Goal: Information Seeking & Learning: Compare options

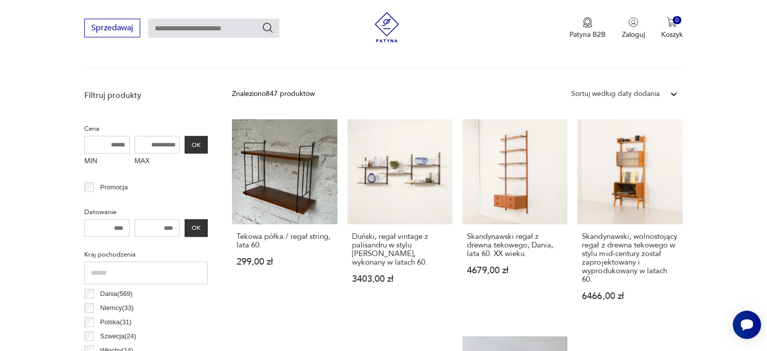
scroll to position [268, 0]
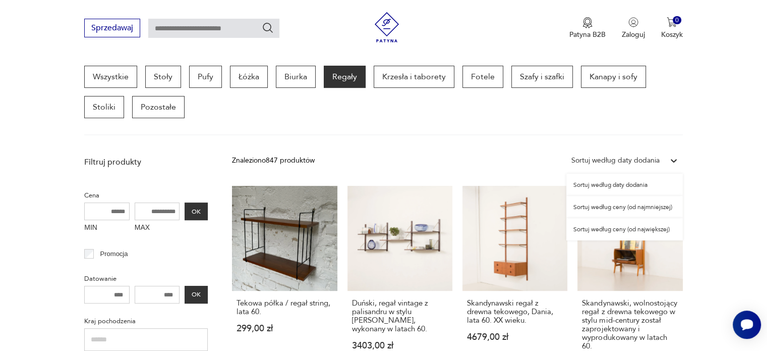
click at [666, 163] on div at bounding box center [674, 160] width 18 height 18
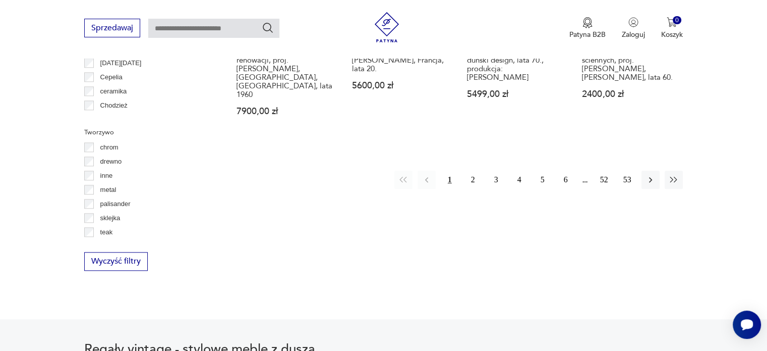
scroll to position [1148, 0]
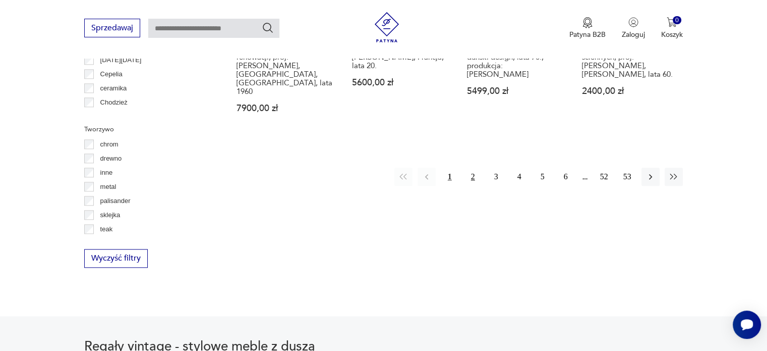
click at [476, 168] on button "2" at bounding box center [473, 177] width 18 height 18
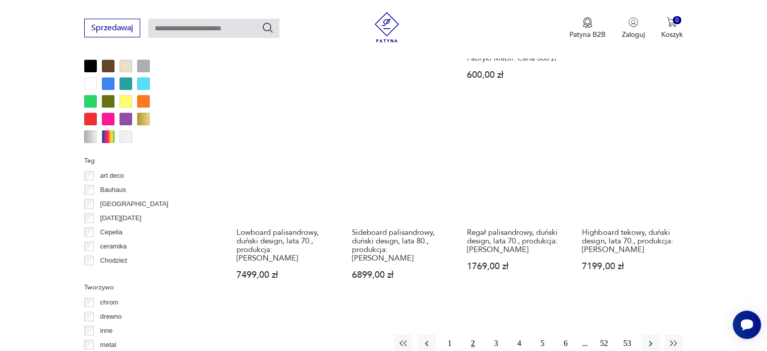
scroll to position [991, 0]
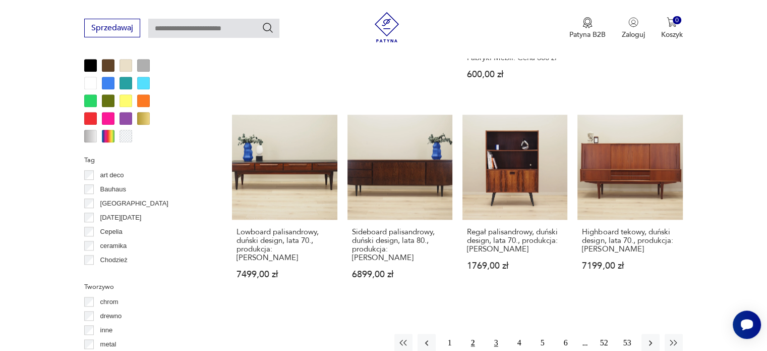
click at [495, 333] on button "3" at bounding box center [496, 342] width 18 height 18
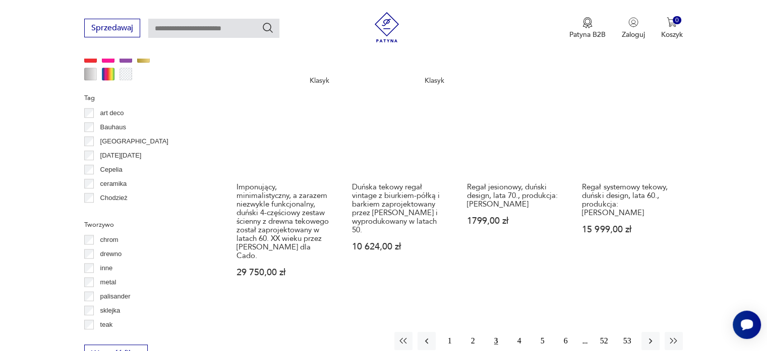
scroll to position [1062, 0]
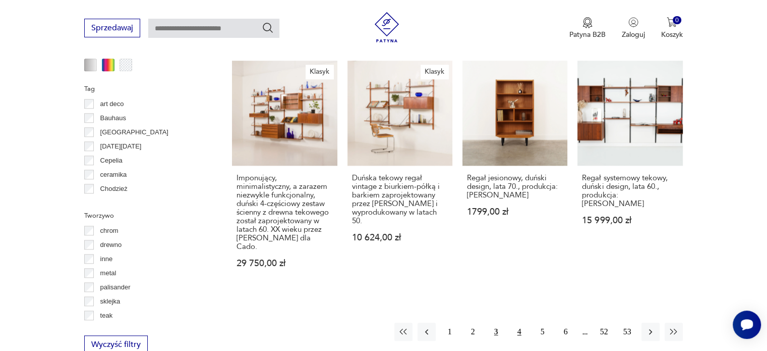
click at [523, 322] on button "4" at bounding box center [520, 331] width 18 height 18
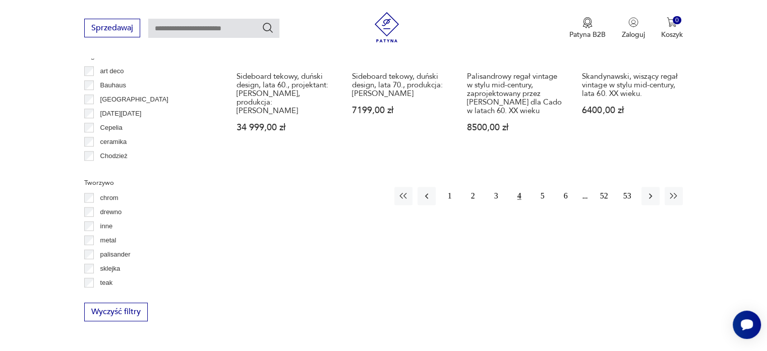
scroll to position [1099, 0]
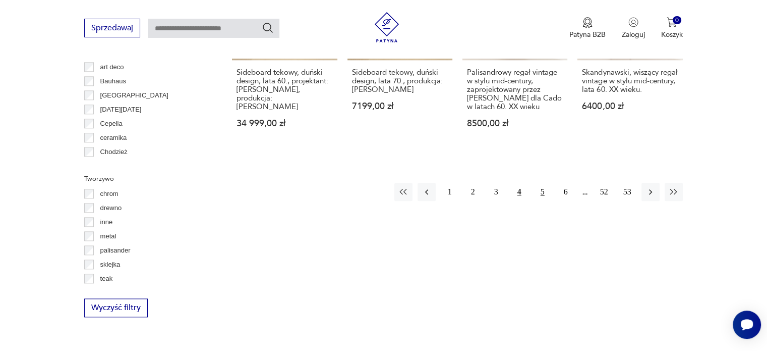
click at [541, 191] on button "5" at bounding box center [543, 192] width 18 height 18
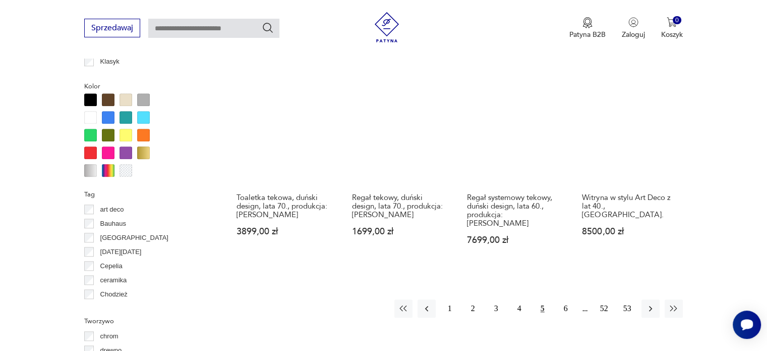
scroll to position [963, 0]
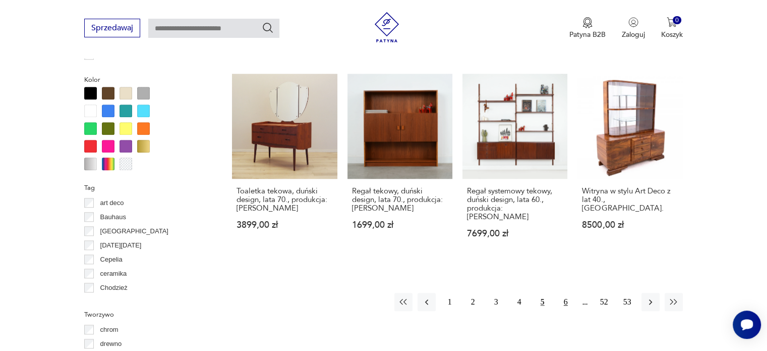
click at [566, 293] on button "6" at bounding box center [566, 302] width 18 height 18
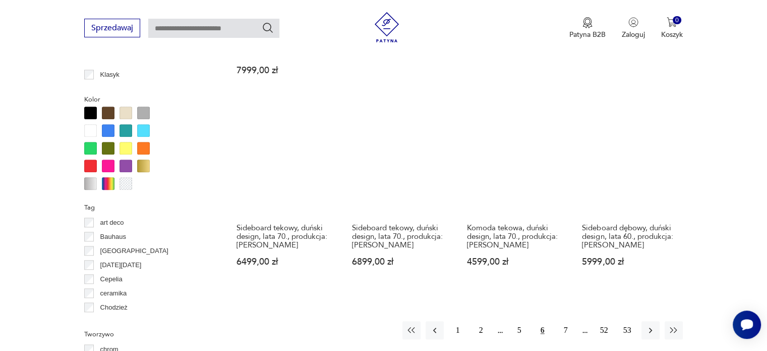
scroll to position [950, 0]
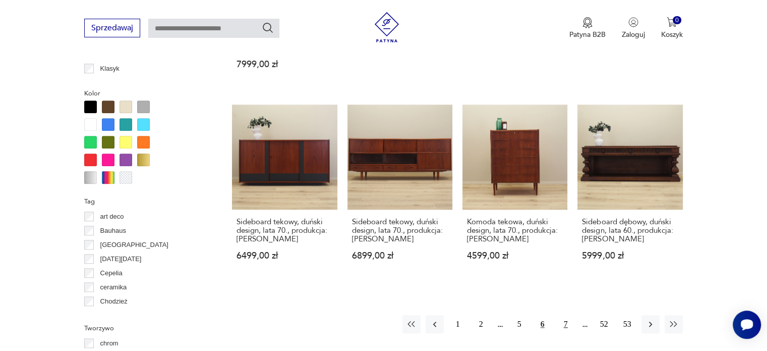
click at [565, 315] on button "7" at bounding box center [566, 324] width 18 height 18
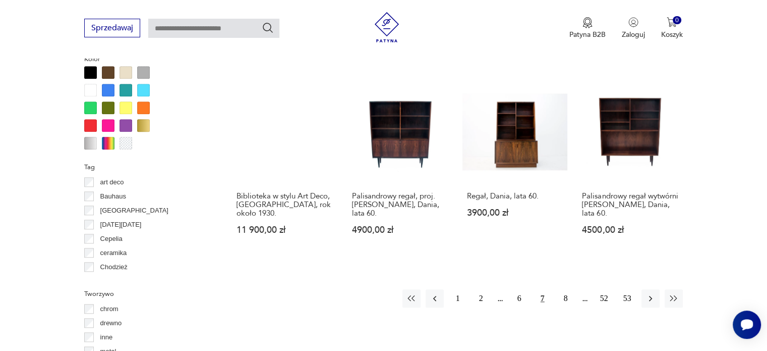
scroll to position [985, 0]
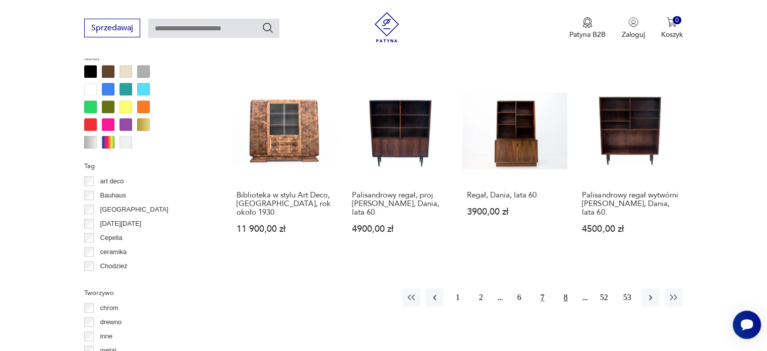
click at [567, 290] on button "8" at bounding box center [566, 297] width 18 height 18
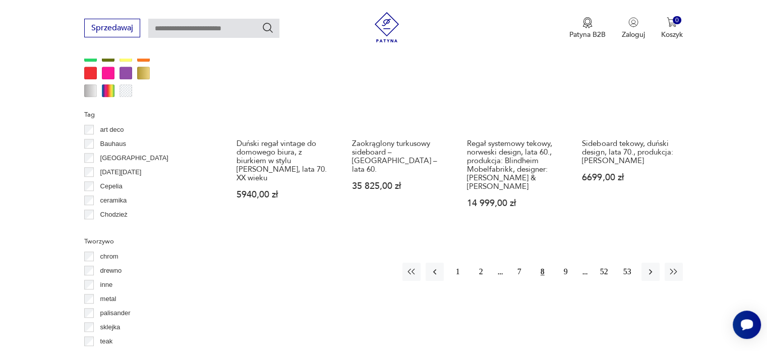
scroll to position [1061, 0]
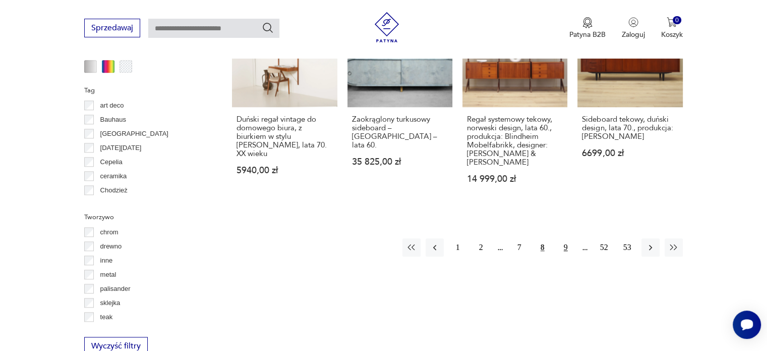
click at [567, 238] on button "9" at bounding box center [566, 247] width 18 height 18
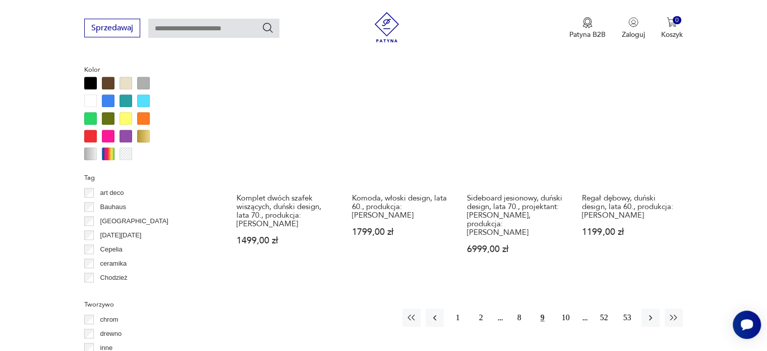
scroll to position [974, 0]
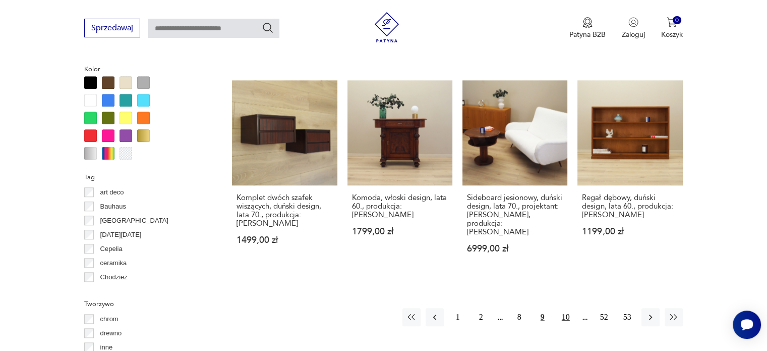
click at [567, 308] on button "10" at bounding box center [566, 317] width 18 height 18
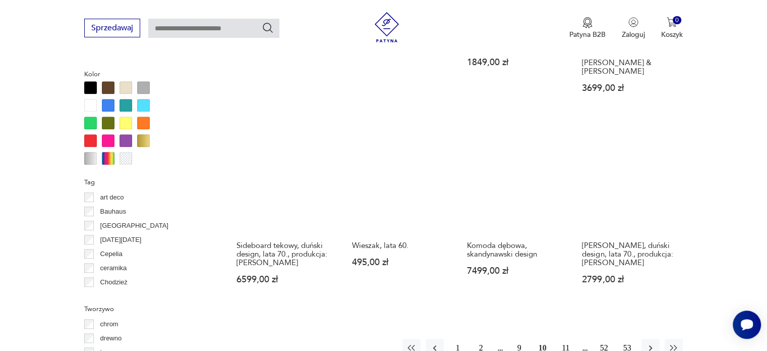
scroll to position [969, 0]
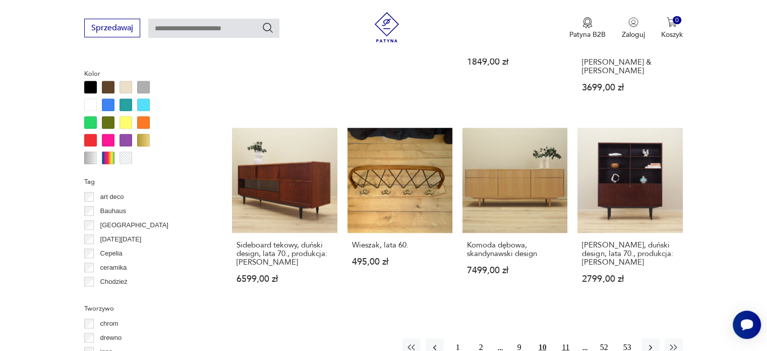
click at [561, 338] on button "11" at bounding box center [566, 347] width 18 height 18
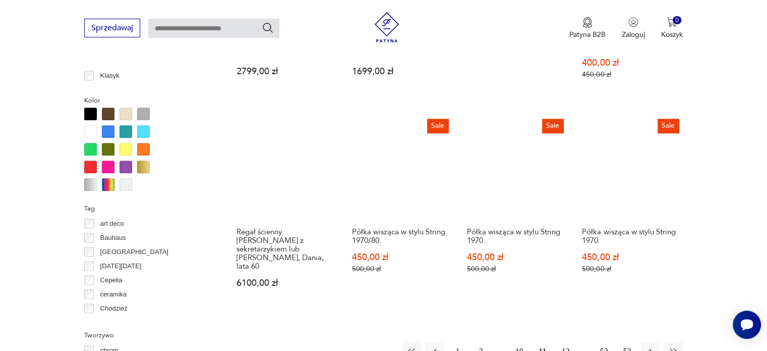
scroll to position [976, 0]
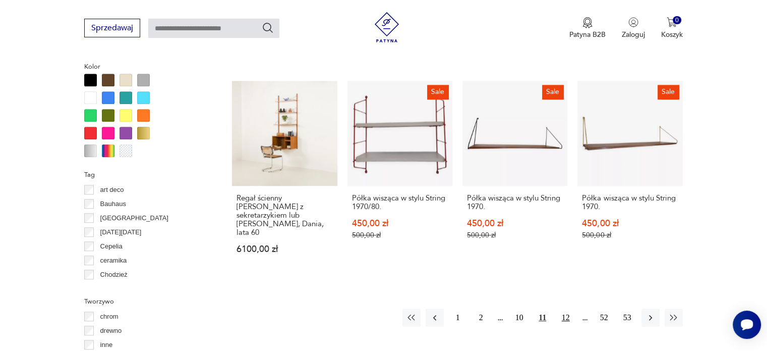
click at [560, 308] on button "12" at bounding box center [566, 317] width 18 height 18
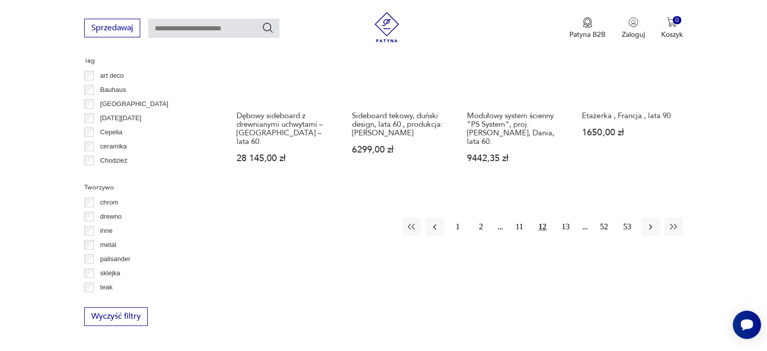
scroll to position [1098, 0]
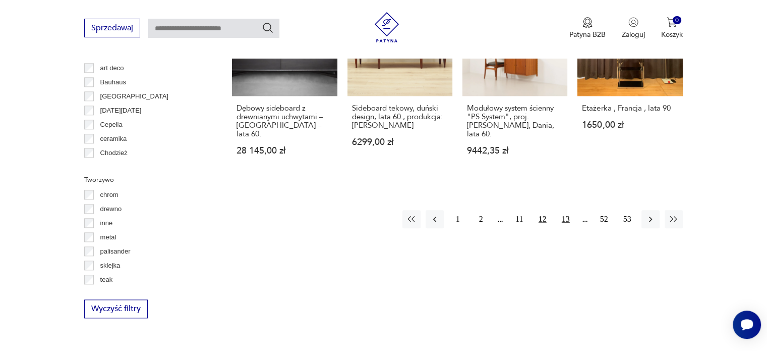
click at [569, 210] on button "13" at bounding box center [566, 219] width 18 height 18
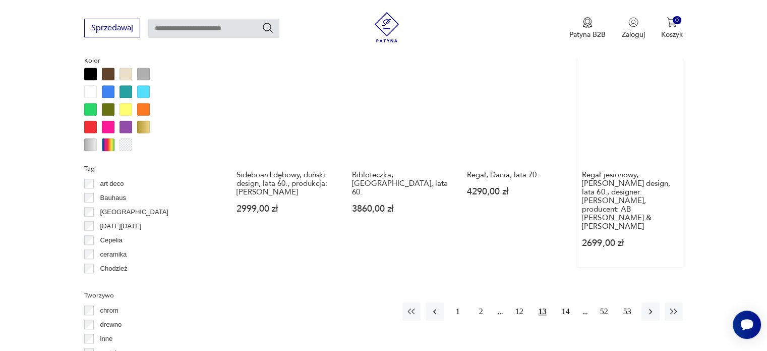
scroll to position [984, 0]
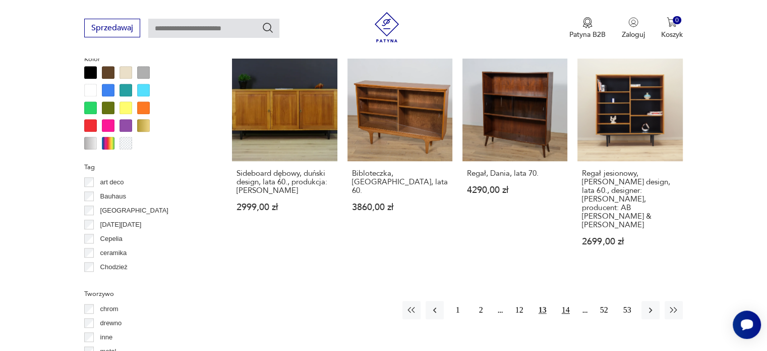
click at [561, 301] on button "14" at bounding box center [566, 310] width 18 height 18
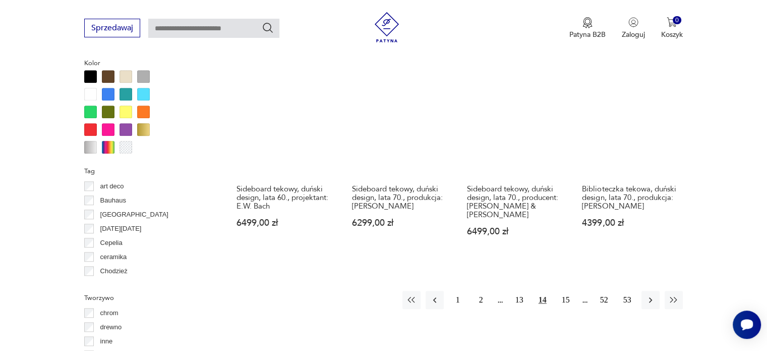
scroll to position [982, 0]
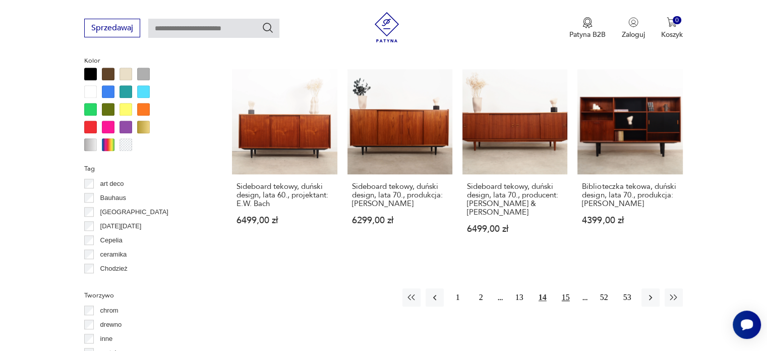
click at [564, 289] on button "15" at bounding box center [566, 297] width 18 height 18
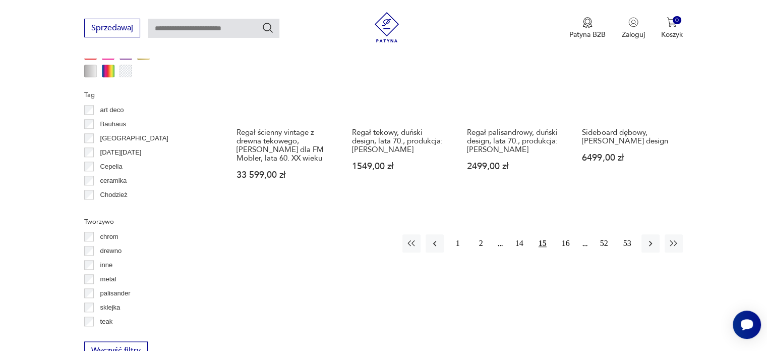
scroll to position [1057, 0]
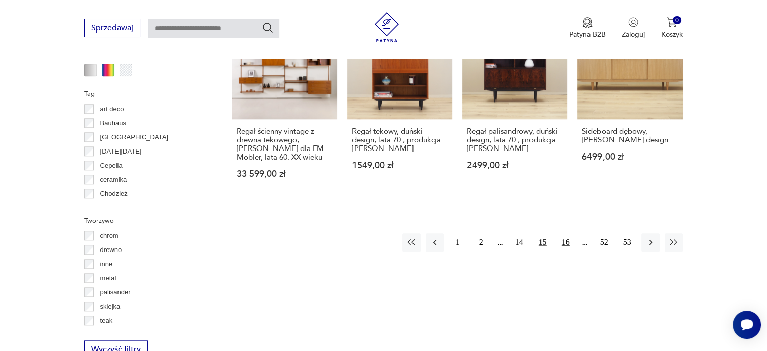
click at [565, 233] on button "16" at bounding box center [566, 242] width 18 height 18
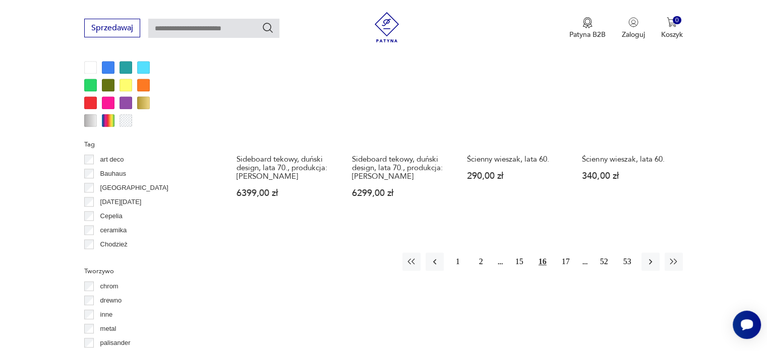
scroll to position [1029, 0]
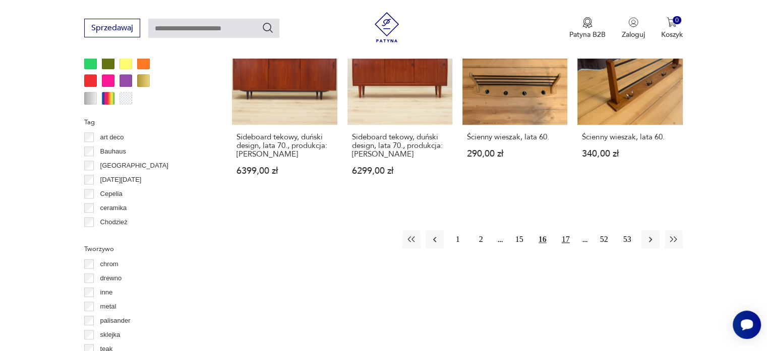
click at [561, 232] on button "17" at bounding box center [566, 239] width 18 height 18
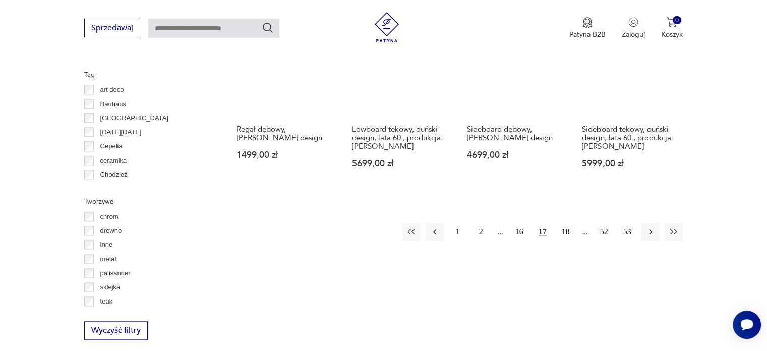
scroll to position [1080, 0]
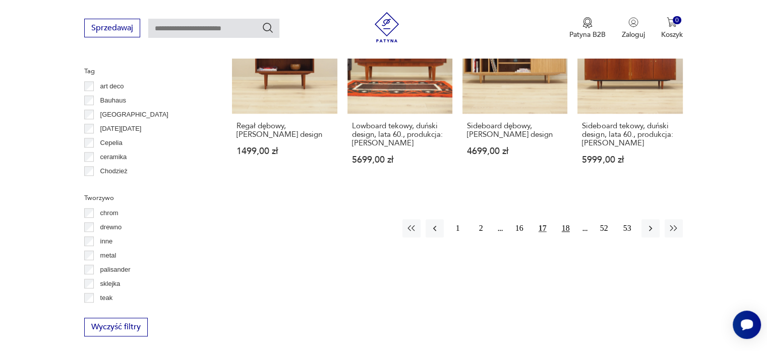
click at [568, 219] on button "18" at bounding box center [566, 228] width 18 height 18
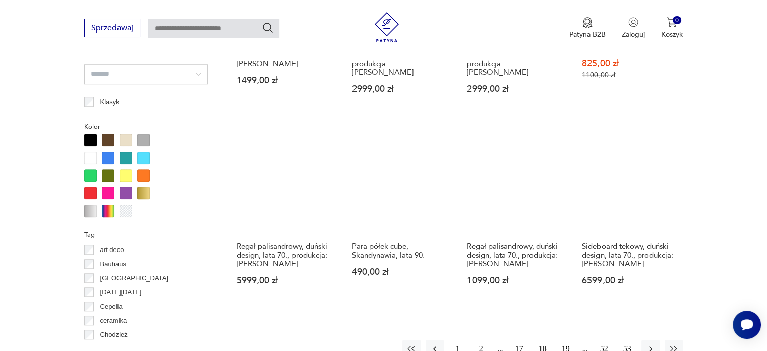
scroll to position [921, 0]
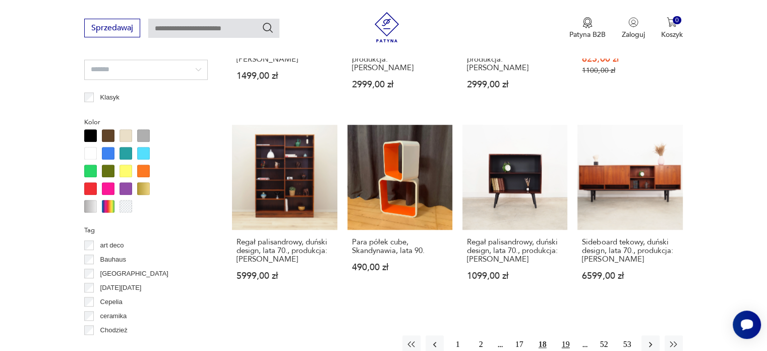
click at [567, 335] on button "19" at bounding box center [566, 344] width 18 height 18
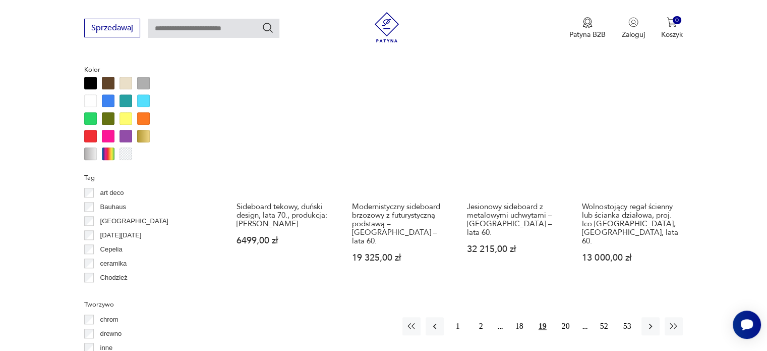
scroll to position [974, 0]
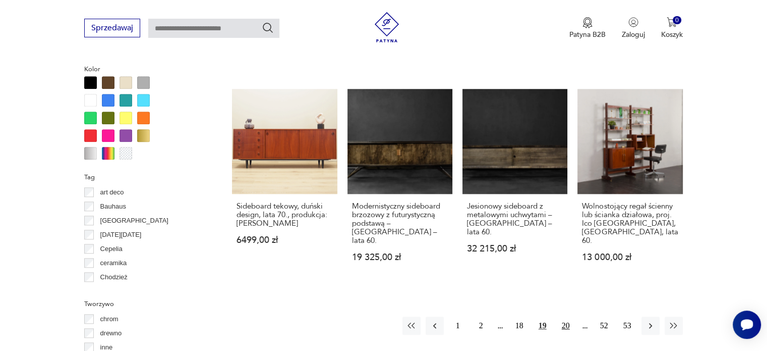
click at [568, 316] on button "20" at bounding box center [566, 325] width 18 height 18
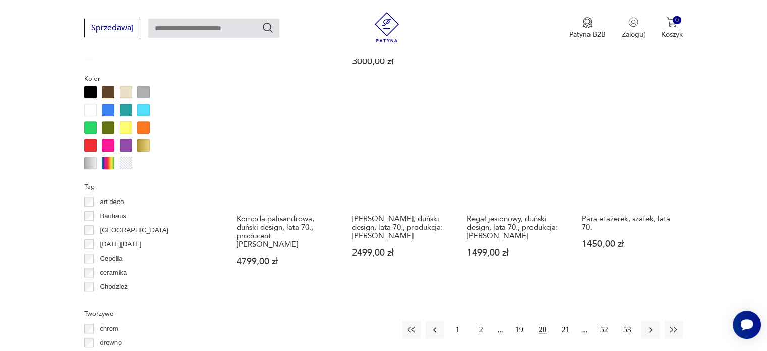
scroll to position [966, 0]
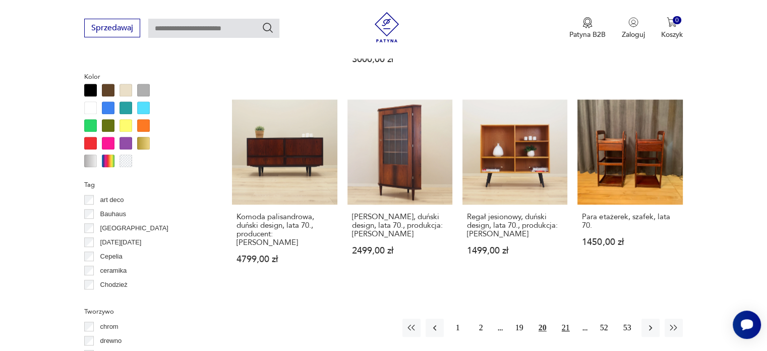
click at [559, 323] on button "21" at bounding box center [566, 327] width 18 height 18
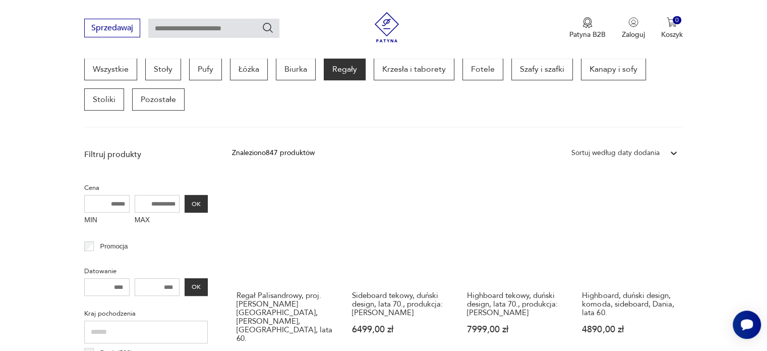
scroll to position [262, 0]
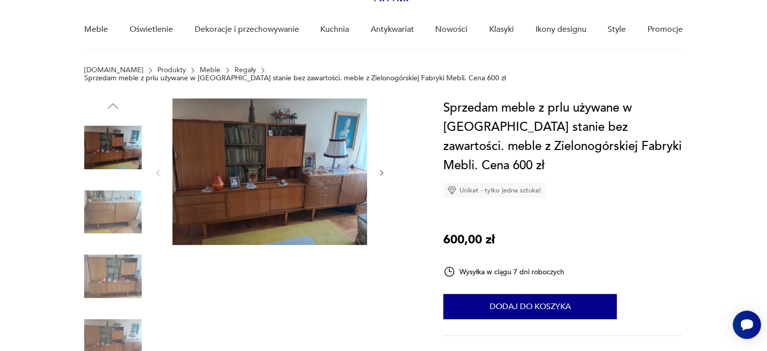
scroll to position [77, 0]
click at [382, 168] on icon "button" at bounding box center [382, 172] width 9 height 9
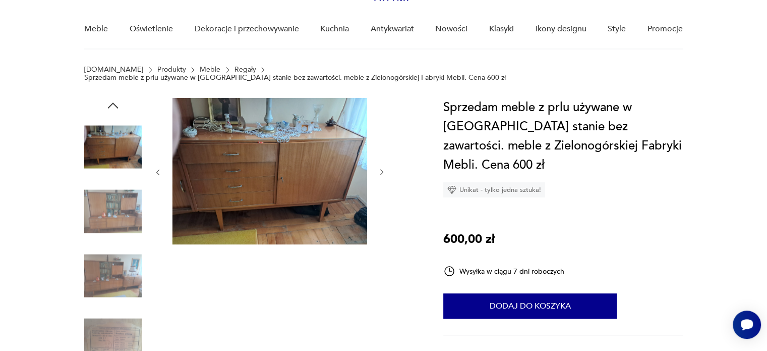
click at [382, 168] on icon "button" at bounding box center [382, 172] width 9 height 9
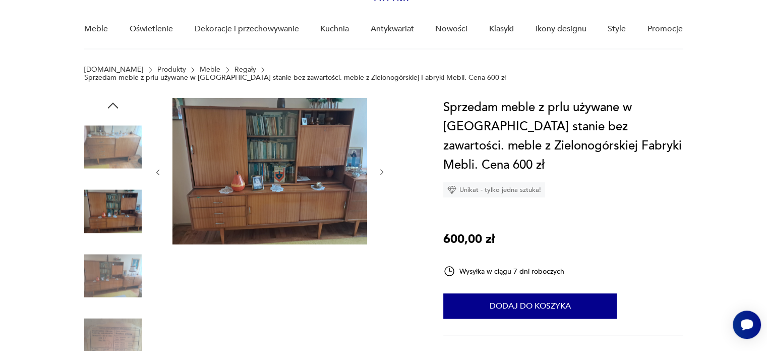
click at [382, 168] on icon "button" at bounding box center [382, 172] width 9 height 9
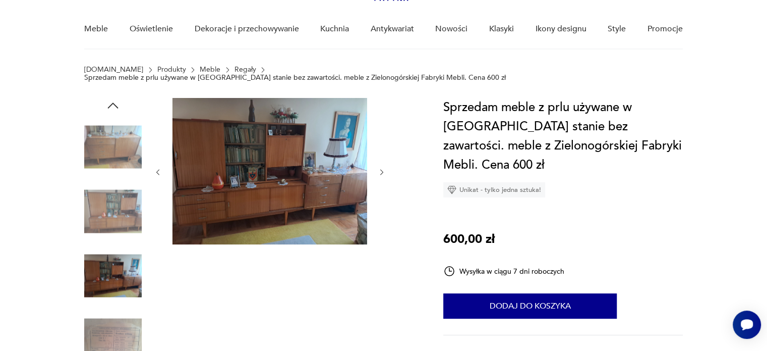
click at [382, 168] on icon "button" at bounding box center [382, 172] width 9 height 9
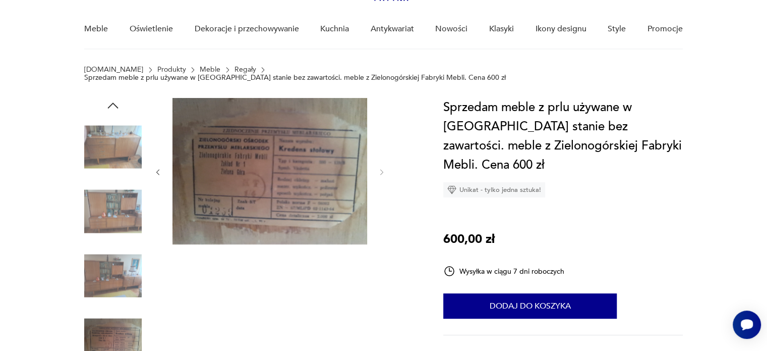
click at [92, 140] on img at bounding box center [113, 147] width 58 height 58
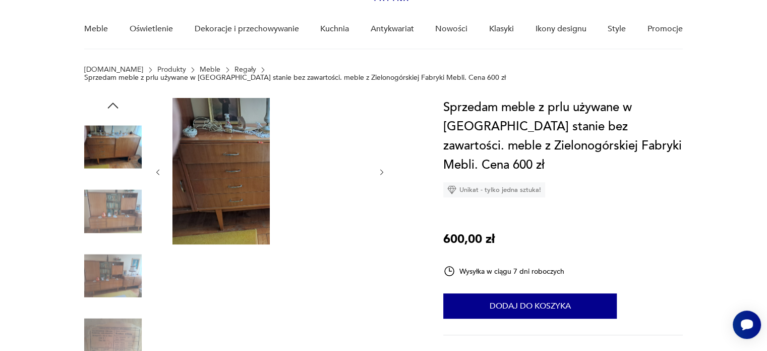
click at [109, 193] on img at bounding box center [113, 212] width 58 height 58
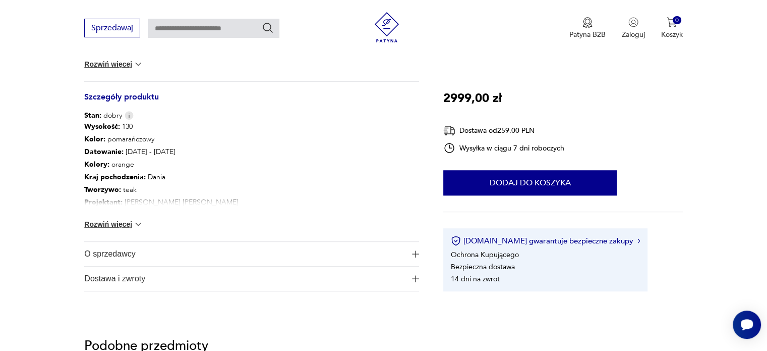
scroll to position [527, 0]
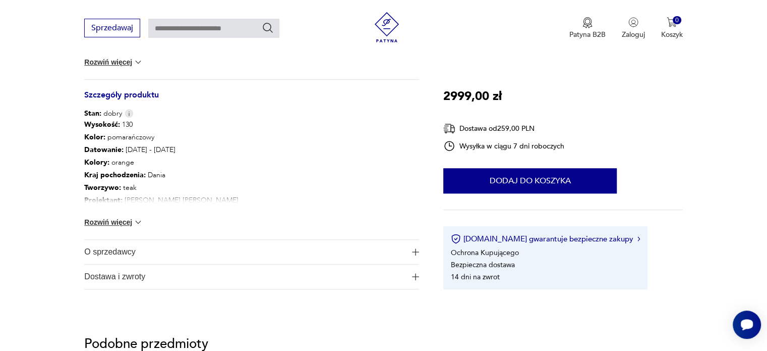
click at [137, 224] on img at bounding box center [138, 222] width 10 height 10
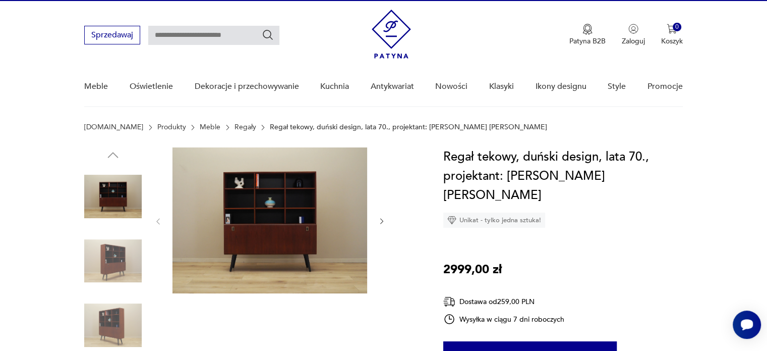
scroll to position [18, 0]
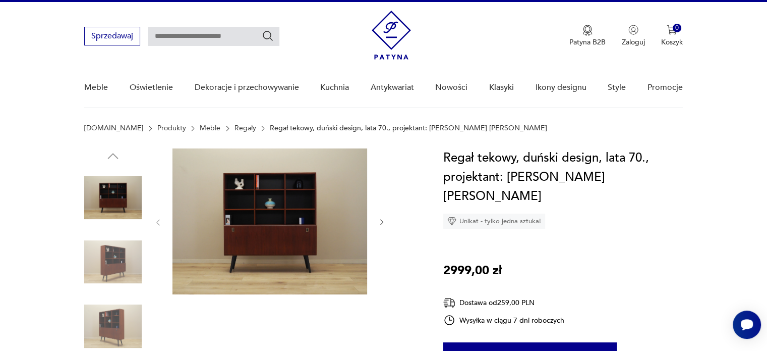
click at [128, 250] on img at bounding box center [113, 262] width 58 height 58
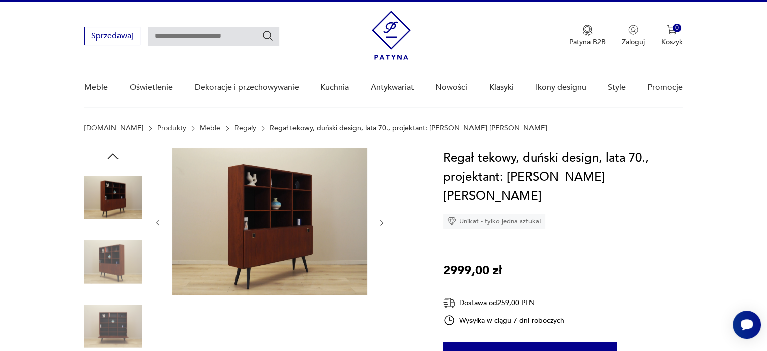
click at [128, 264] on img at bounding box center [113, 262] width 58 height 58
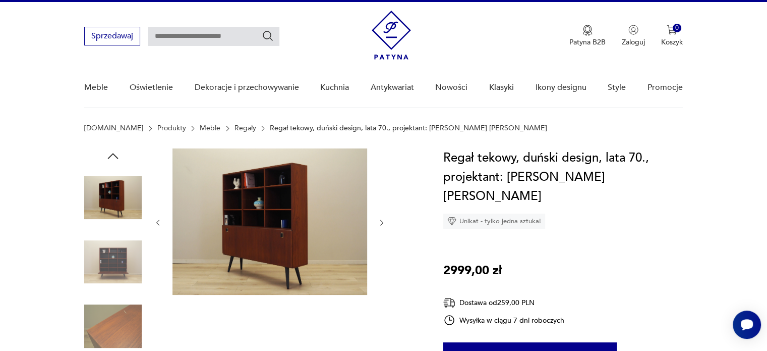
click at [128, 264] on img at bounding box center [113, 262] width 58 height 58
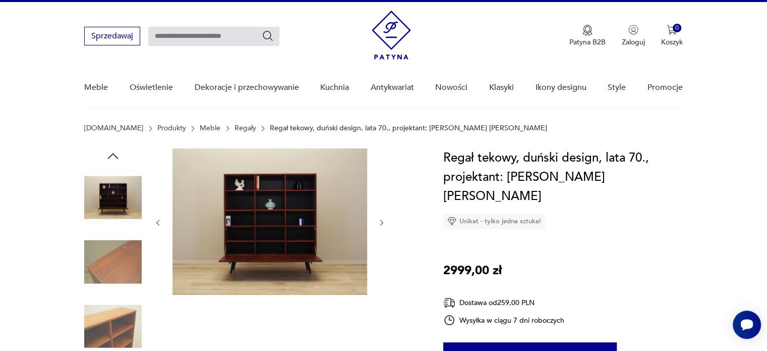
click at [128, 264] on img at bounding box center [113, 262] width 58 height 58
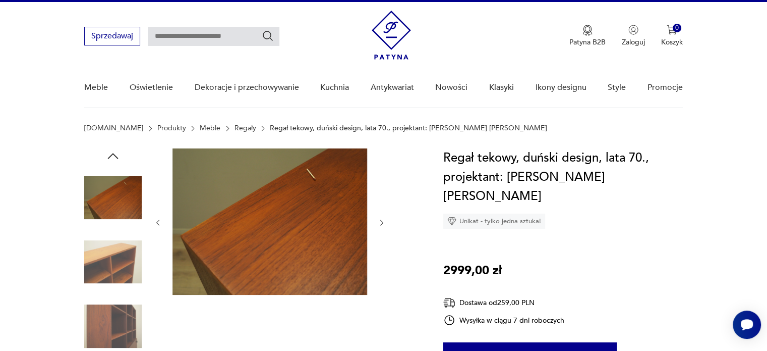
click at [128, 264] on img at bounding box center [113, 262] width 58 height 58
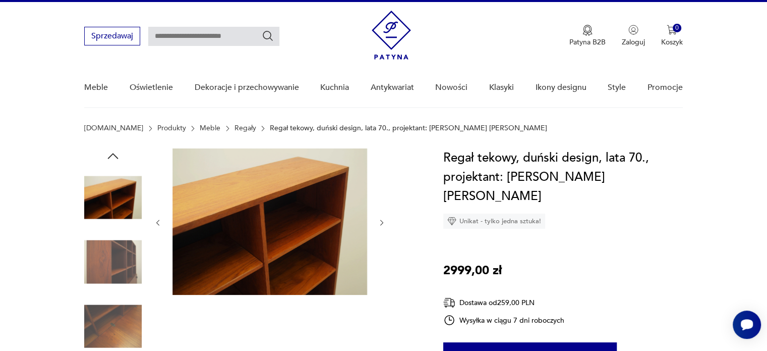
click at [128, 264] on img at bounding box center [113, 262] width 58 height 58
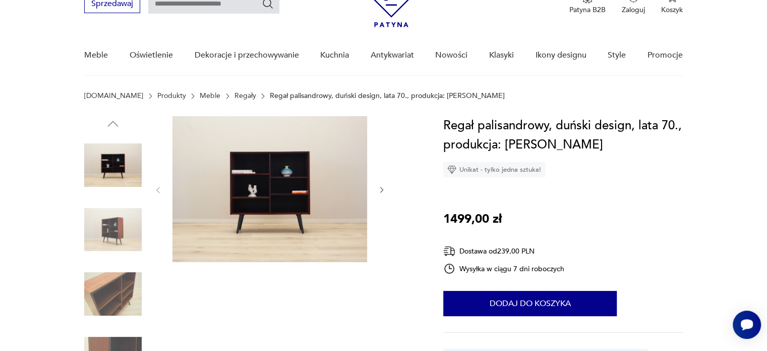
scroll to position [67, 0]
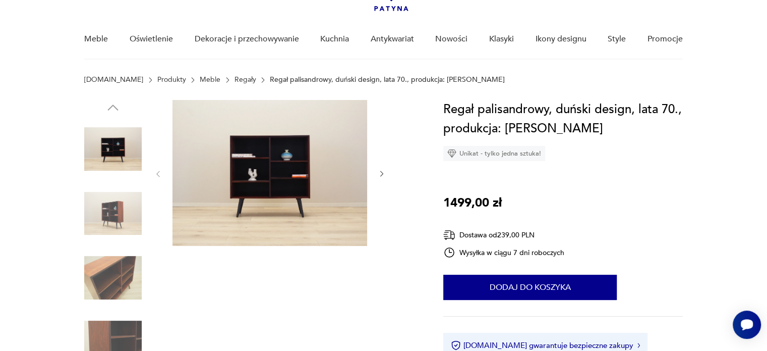
click at [385, 175] on icon "button" at bounding box center [382, 174] width 9 height 9
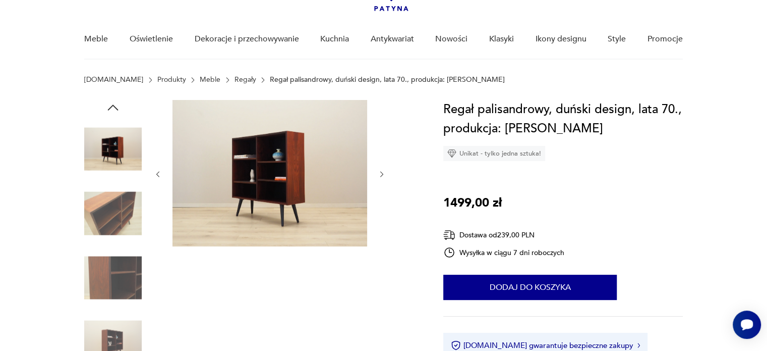
click at [385, 175] on icon "button" at bounding box center [382, 174] width 9 height 9
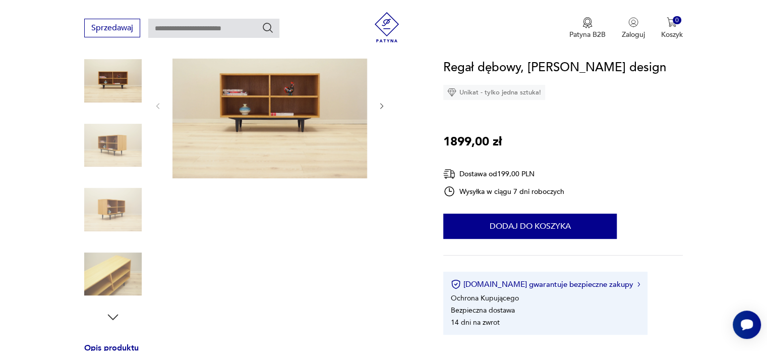
scroll to position [139, 0]
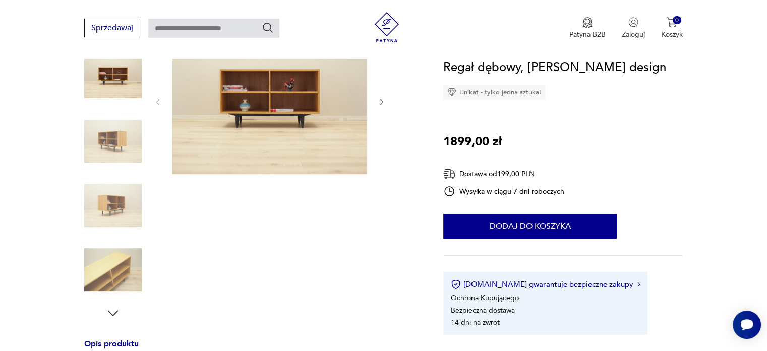
click at [379, 101] on icon "button" at bounding box center [382, 102] width 9 height 9
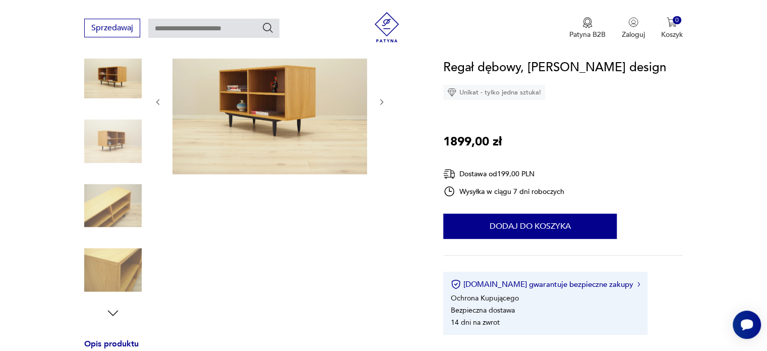
click at [379, 101] on icon "button" at bounding box center [382, 102] width 9 height 9
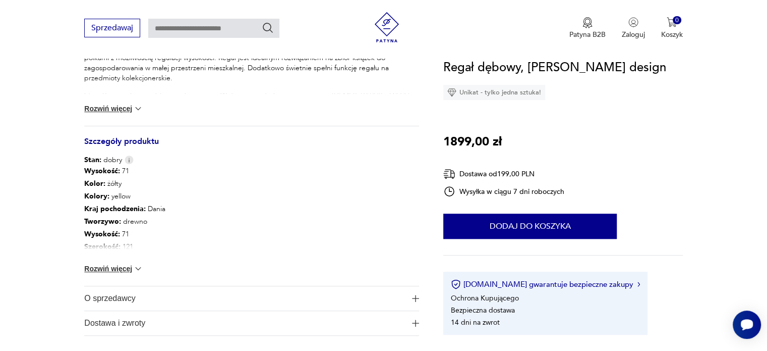
scroll to position [482, 0]
